Goal: Task Accomplishment & Management: Complete application form

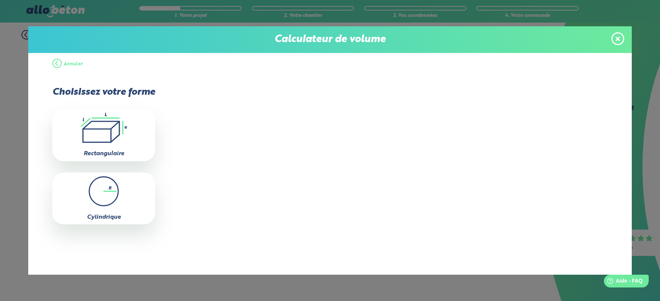
click at [66, 62] on button "Annuler" at bounding box center [67, 64] width 31 height 23
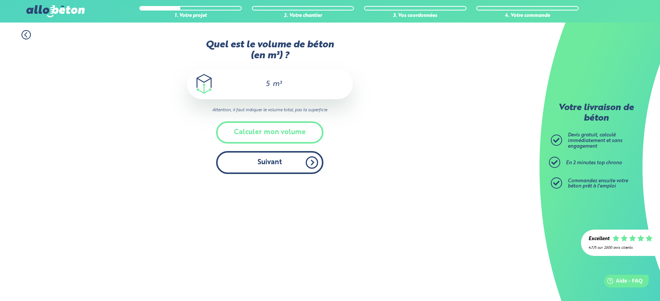
click at [270, 167] on button "Suivant" at bounding box center [269, 162] width 107 height 23
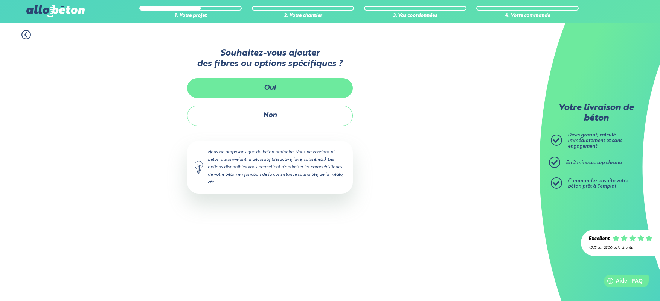
click at [255, 92] on button "Oui" at bounding box center [270, 88] width 166 height 20
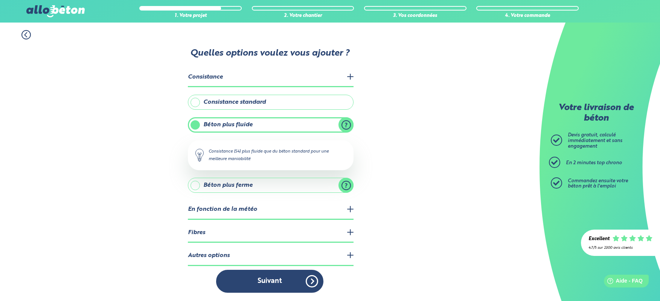
click at [203, 227] on legend "Fibres" at bounding box center [271, 233] width 166 height 19
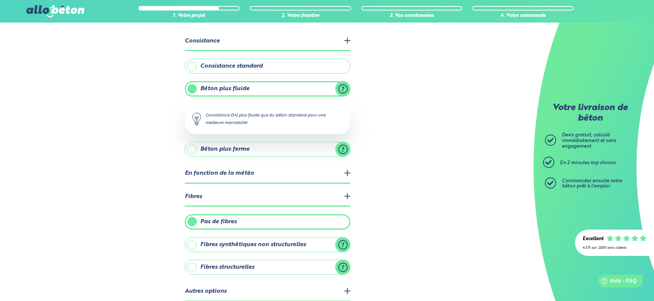
scroll to position [69, 0]
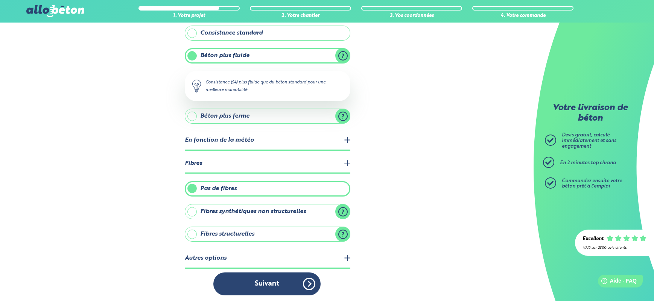
click at [236, 209] on label "Fibres synthétiques non structurelles" at bounding box center [268, 211] width 166 height 15
click at [0, 0] on input "Fibres synthétiques non structurelles" at bounding box center [0, 0] width 0 height 0
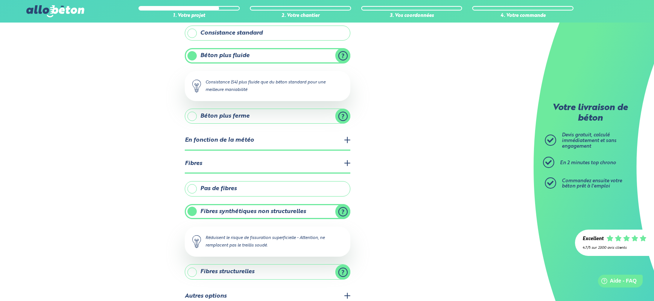
scroll to position [107, 0]
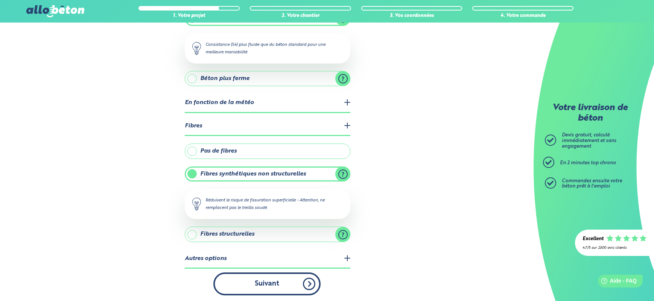
click at [266, 282] on button "Suivant" at bounding box center [266, 284] width 107 height 23
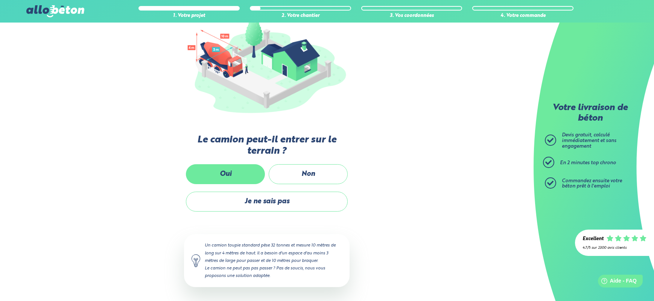
click at [235, 173] on label "Oui" at bounding box center [225, 174] width 79 height 20
click at [0, 0] on input "Oui" at bounding box center [0, 0] width 0 height 0
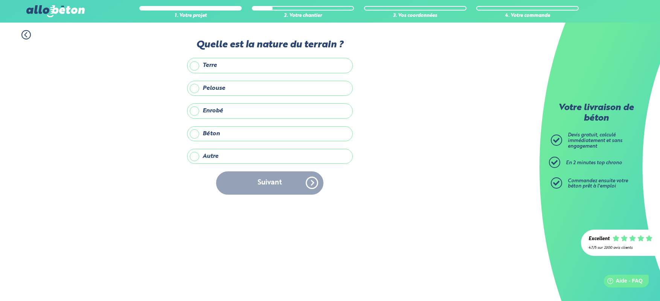
click at [198, 133] on label "Béton" at bounding box center [270, 133] width 166 height 15
click at [0, 0] on input "Béton" at bounding box center [0, 0] width 0 height 0
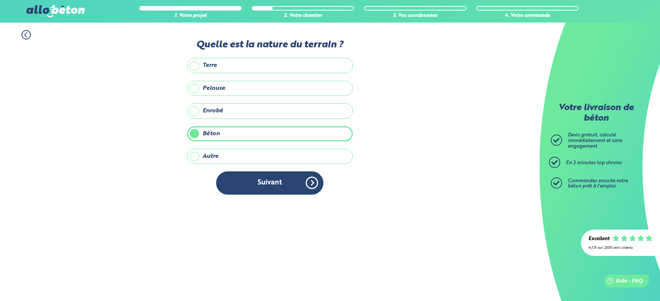
click at [195, 87] on label "Pelouse" at bounding box center [270, 88] width 166 height 15
click at [0, 0] on input "Pelouse" at bounding box center [0, 0] width 0 height 0
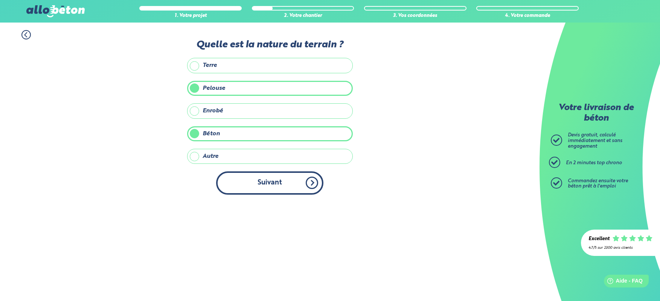
click at [278, 180] on button "Suivant" at bounding box center [269, 183] width 107 height 23
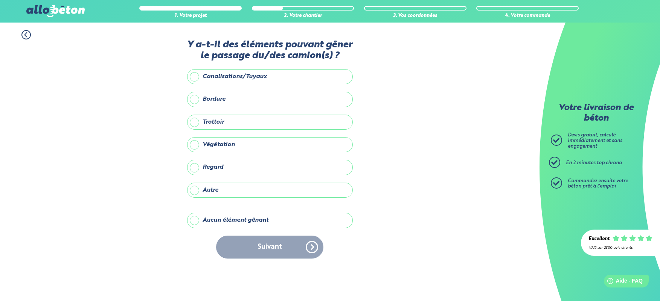
click at [215, 218] on label "Aucun élément gênant" at bounding box center [270, 220] width 166 height 15
click at [0, 0] on input "Aucun élément gênant" at bounding box center [0, 0] width 0 height 0
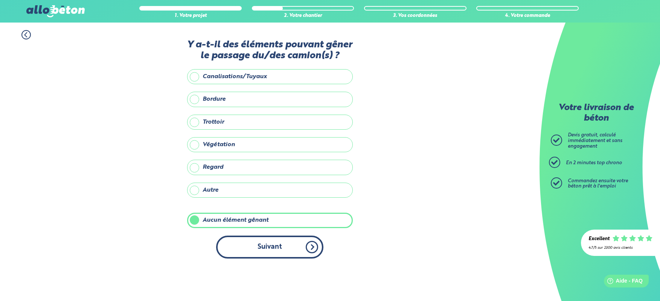
click at [310, 246] on button "Suivant" at bounding box center [269, 247] width 107 height 23
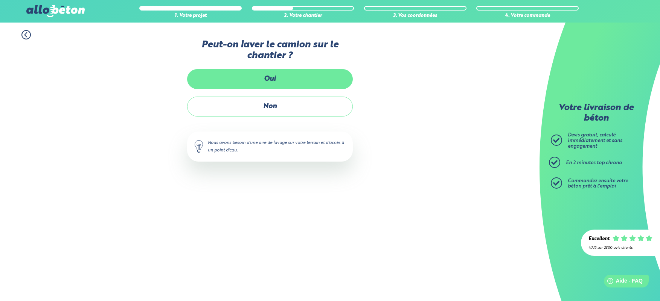
click at [262, 75] on label "Oui" at bounding box center [270, 79] width 166 height 20
click at [0, 0] on input "Oui" at bounding box center [0, 0] width 0 height 0
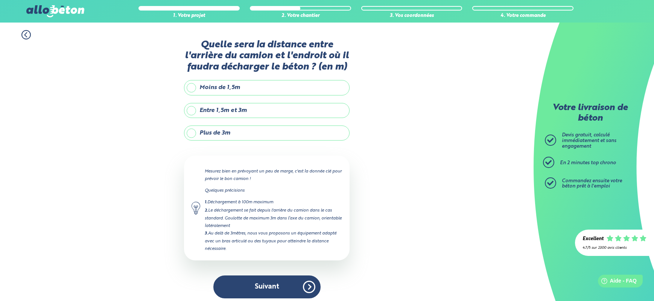
click at [194, 129] on label "Plus de 3m" at bounding box center [267, 133] width 166 height 15
click at [0, 0] on input "Plus de 3m" at bounding box center [0, 0] width 0 height 0
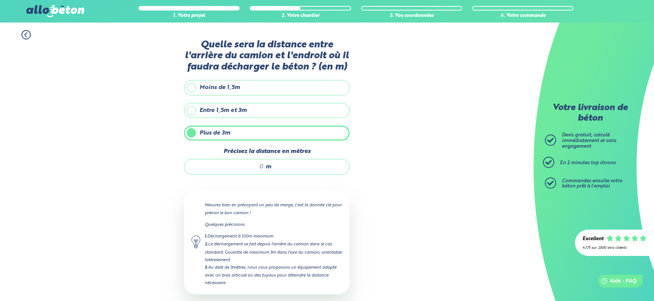
click at [263, 166] on input "Précisez la distance en mètres" at bounding box center [228, 167] width 72 height 8
type input "4"
click at [377, 220] on div "1. Votre projet 2. Votre chantier 3. Vos coordonnées 4. Votre commande Quelle s…" at bounding box center [267, 182] width 534 height 318
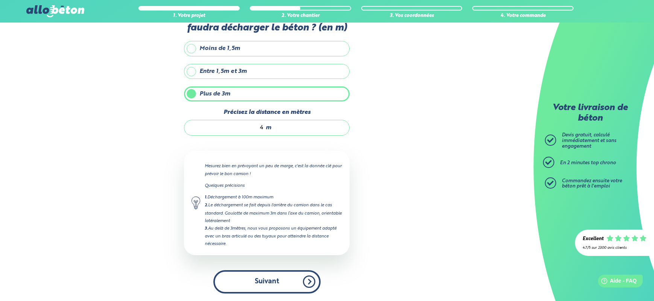
click at [264, 281] on button "Suivant" at bounding box center [266, 282] width 107 height 23
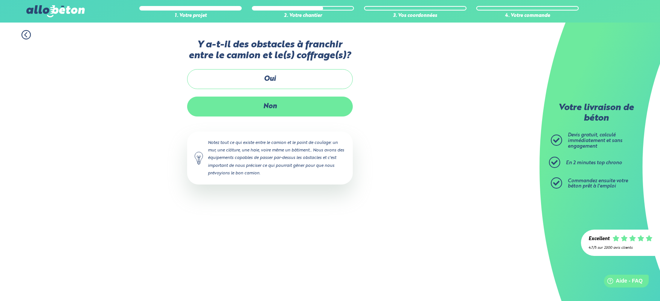
click at [272, 106] on label "Non" at bounding box center [270, 107] width 166 height 20
click at [0, 0] on input "Non" at bounding box center [0, 0] width 0 height 0
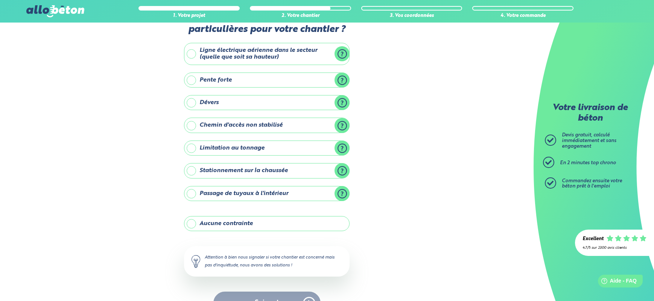
scroll to position [46, 0]
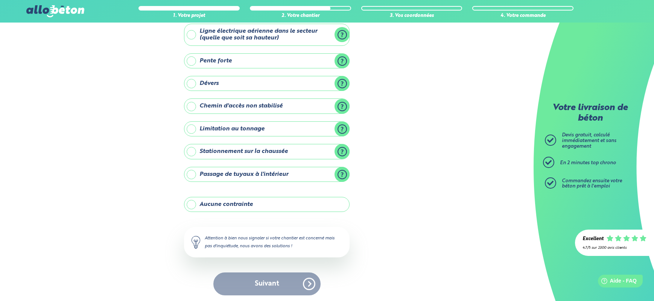
click at [271, 205] on label "Aucune contrainte" at bounding box center [267, 204] width 166 height 15
click at [0, 0] on input "Aucune contrainte" at bounding box center [0, 0] width 0 height 0
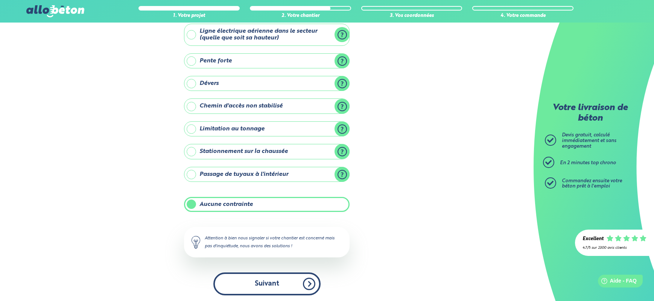
click at [272, 283] on button "Suivant" at bounding box center [266, 284] width 107 height 23
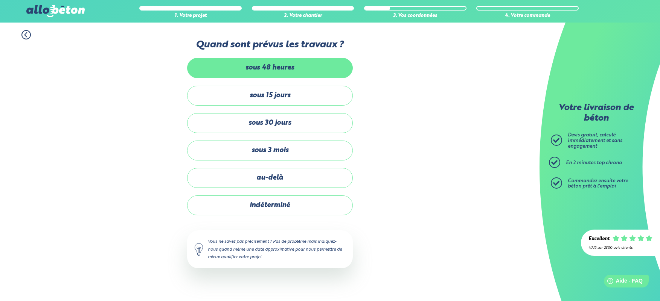
click at [272, 70] on label "sous 48 heures" at bounding box center [270, 68] width 166 height 20
click at [0, 0] on input "sous 48 heures" at bounding box center [0, 0] width 0 height 0
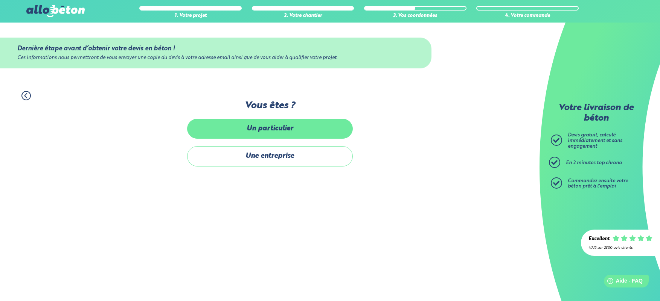
click at [281, 128] on label "Un particulier" at bounding box center [270, 129] width 166 height 20
click at [0, 0] on input "Un particulier" at bounding box center [0, 0] width 0 height 0
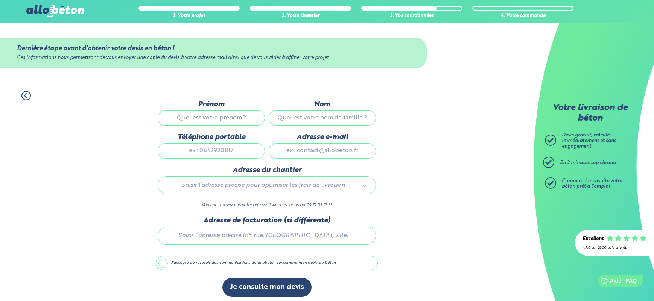
scroll to position [6, 0]
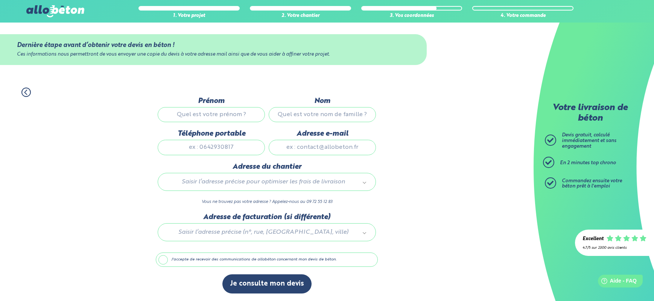
click at [23, 90] on icon at bounding box center [25, 92] width 9 height 9
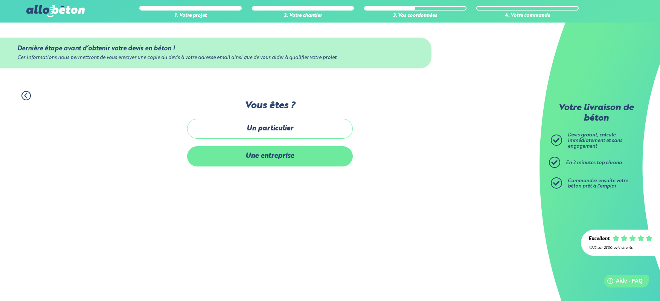
click at [248, 160] on label "Une entreprise" at bounding box center [270, 156] width 166 height 20
click at [0, 0] on input "Une entreprise" at bounding box center [0, 0] width 0 height 0
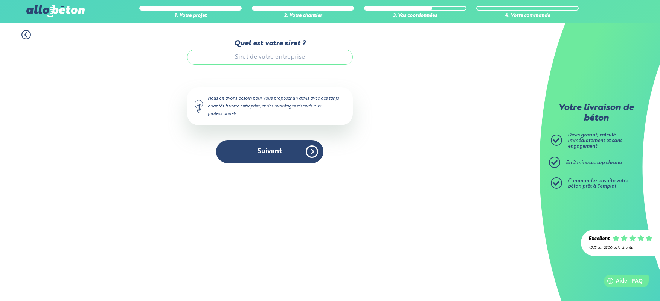
click at [251, 60] on input "Quel est votre siret ?" at bounding box center [270, 57] width 166 height 15
type input "411216560"
click at [23, 34] on icon at bounding box center [25, 34] width 9 height 9
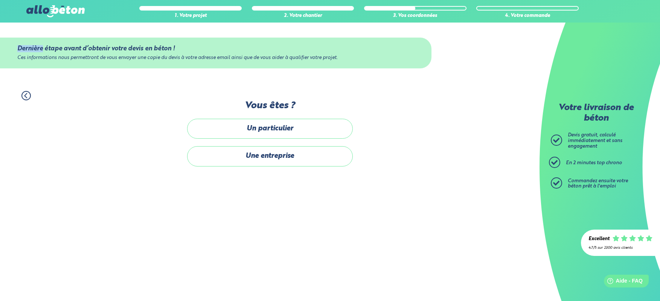
click at [23, 34] on div "Dernière étape avant d’obtenir votre devis en béton ! Ces informations nous per…" at bounding box center [269, 53] width 539 height 61
click at [22, 34] on div "Dernière étape avant d’obtenir votre devis en béton ! Ces informations nous per…" at bounding box center [269, 53] width 539 height 61
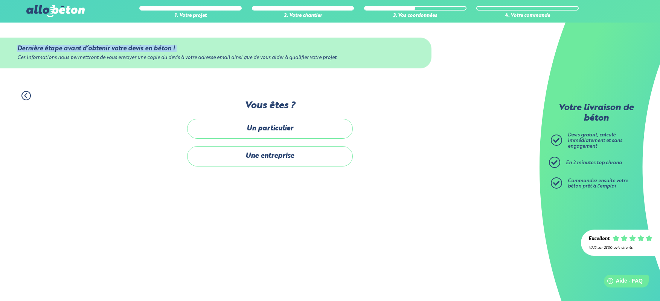
click at [22, 34] on div "Dernière étape avant d’obtenir votre devis en béton ! Ces informations nous per…" at bounding box center [269, 53] width 539 height 61
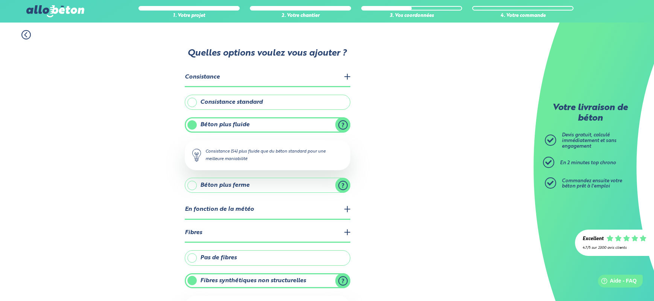
scroll to position [91, 0]
